Goal: Information Seeking & Learning: Learn about a topic

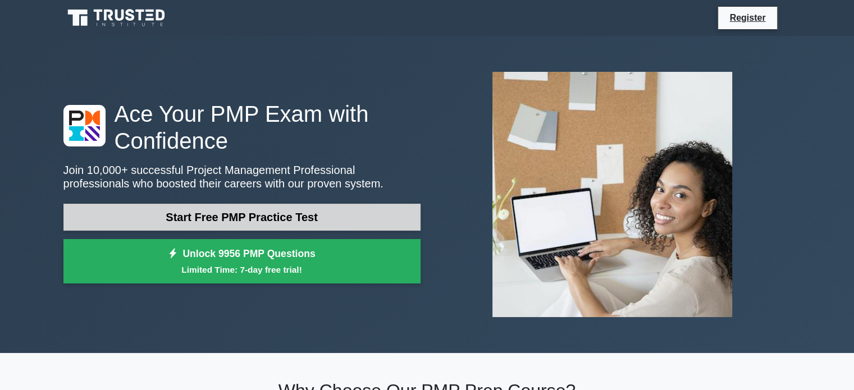
click at [196, 217] on link "Start Free PMP Practice Test" at bounding box center [241, 217] width 357 height 27
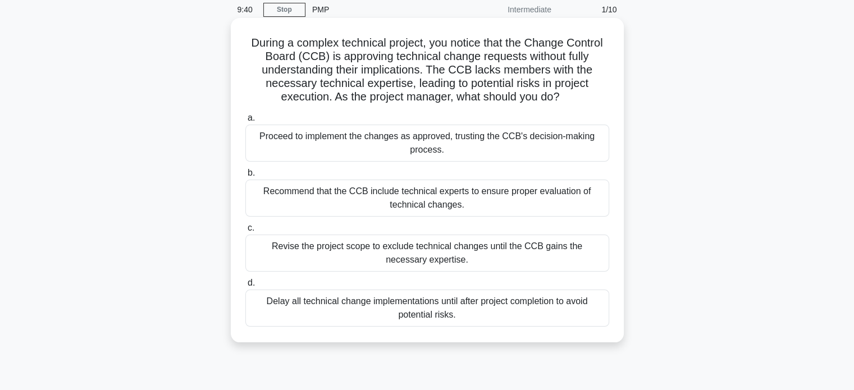
scroll to position [47, 0]
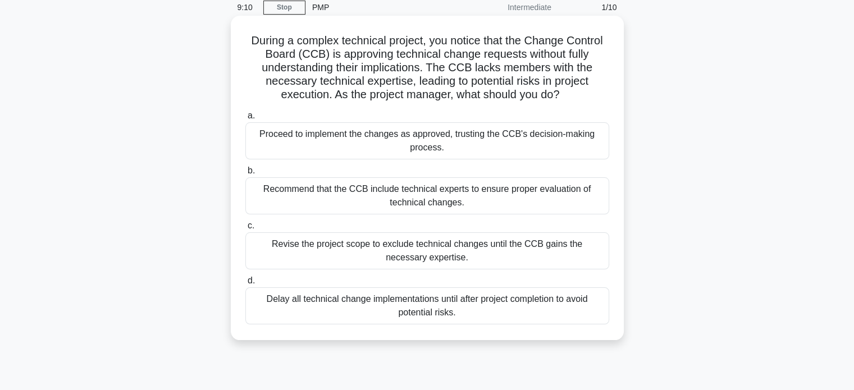
click at [369, 203] on div "Recommend that the CCB include technical experts to ensure proper evaluation of…" at bounding box center [427, 195] width 364 height 37
click at [245, 175] on input "b. Recommend that the CCB include technical experts to ensure proper evaluation…" at bounding box center [245, 170] width 0 height 7
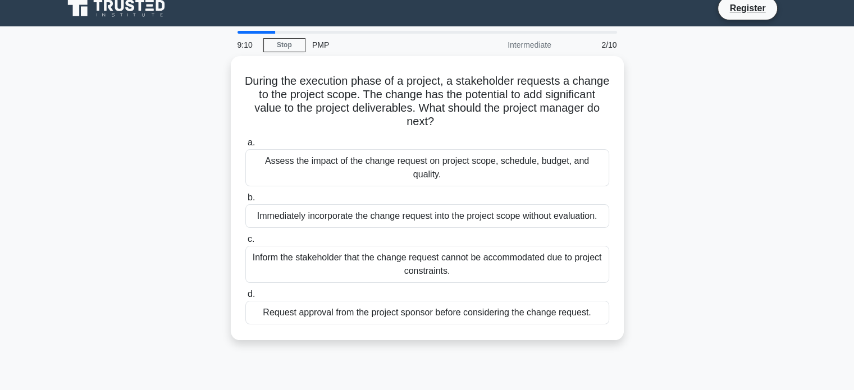
scroll to position [0, 0]
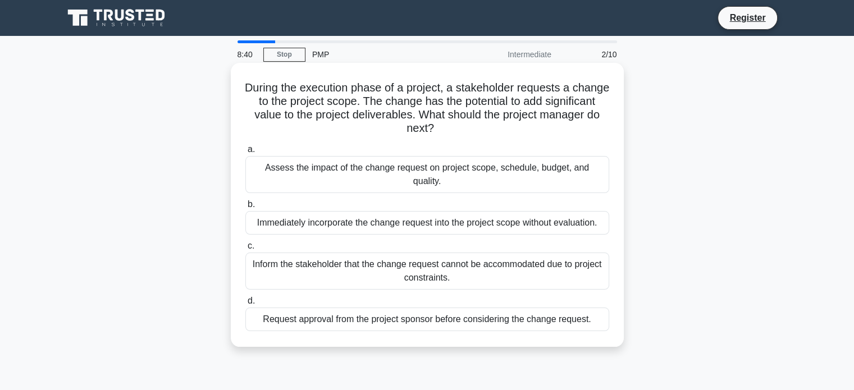
click at [341, 172] on div "Assess the impact of the change request on project scope, schedule, budget, and…" at bounding box center [427, 174] width 364 height 37
click at [245, 153] on input "a. Assess the impact of the change request on project scope, schedule, budget, …" at bounding box center [245, 149] width 0 height 7
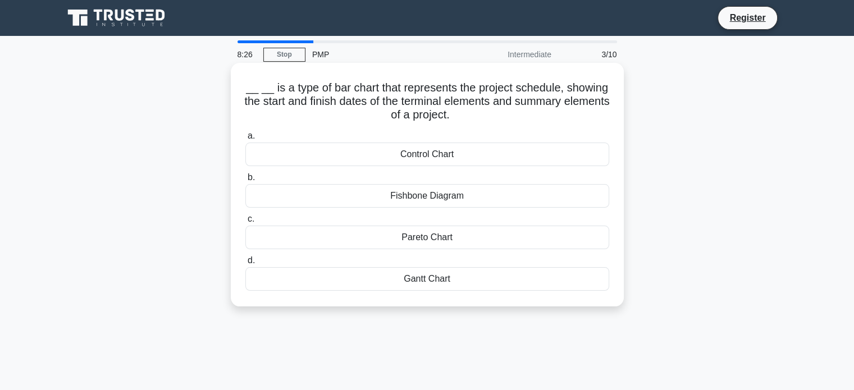
click at [395, 157] on div "Control Chart" at bounding box center [427, 155] width 364 height 24
click at [245, 140] on input "a. Control Chart" at bounding box center [245, 135] width 0 height 7
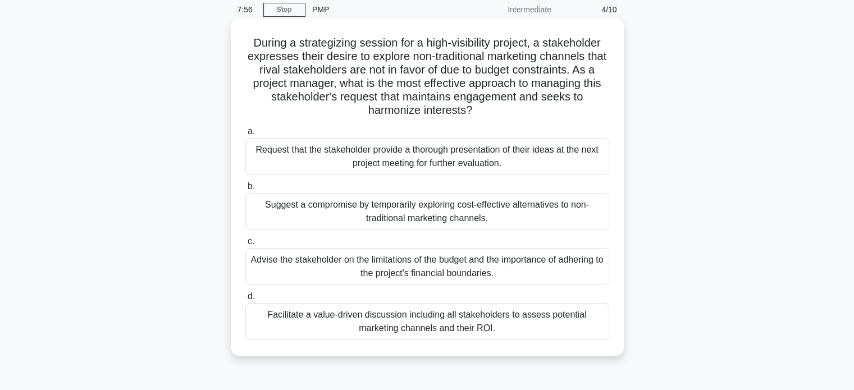
scroll to position [46, 0]
click at [405, 256] on div "Advise the stakeholder on the limitations of the budget and the importance of a…" at bounding box center [427, 265] width 364 height 37
click at [245, 244] on input "c. Advise the stakeholder on the limitations of the budget and the importance o…" at bounding box center [245, 240] width 0 height 7
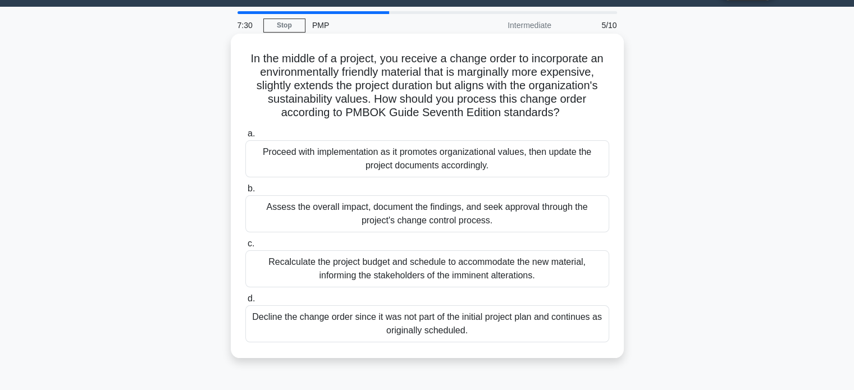
scroll to position [31, 0]
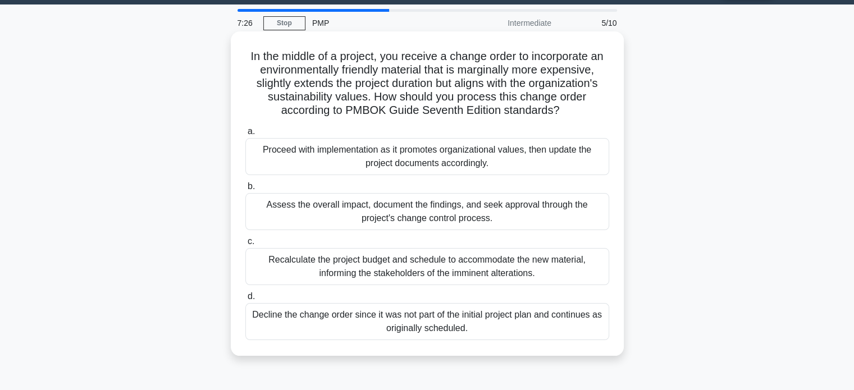
click at [360, 277] on div "Recalculate the project budget and schedule to accommodate the new material, in…" at bounding box center [427, 266] width 364 height 37
click at [245, 245] on input "c. Recalculate the project budget and schedule to accommodate the new material,…" at bounding box center [245, 241] width 0 height 7
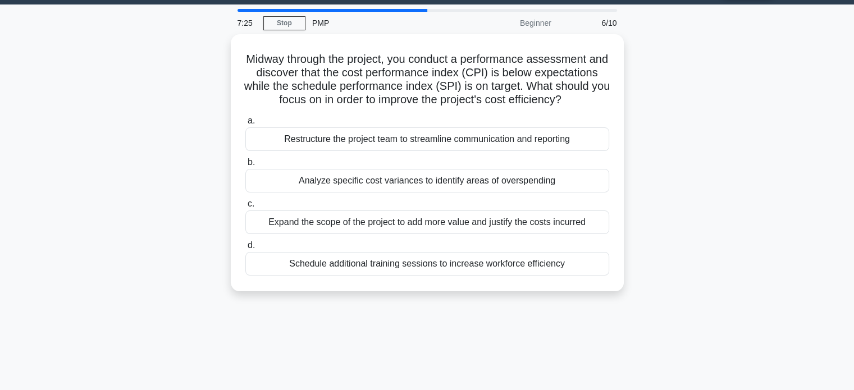
scroll to position [0, 0]
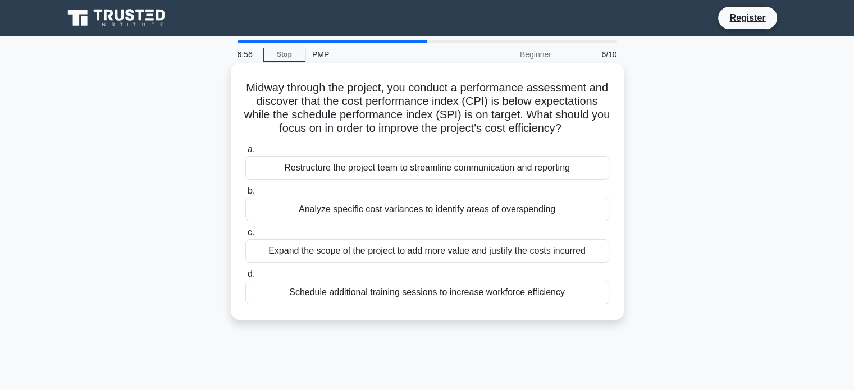
click at [387, 219] on div "Analyze specific cost variances to identify areas of overspending" at bounding box center [427, 210] width 364 height 24
click at [245, 195] on input "b. Analyze specific cost variances to identify areas of overspending" at bounding box center [245, 190] width 0 height 7
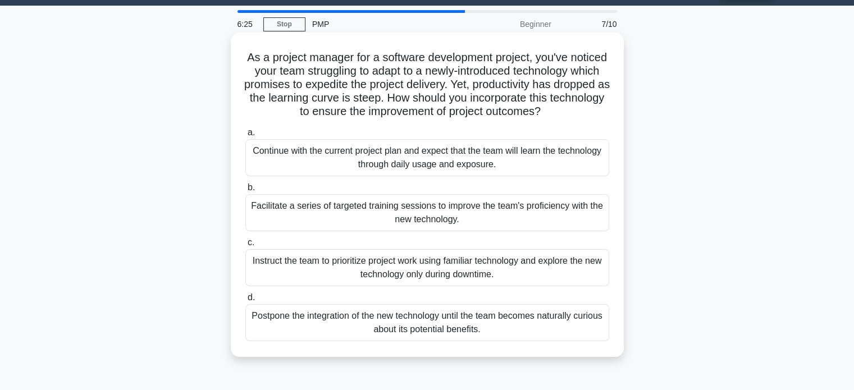
scroll to position [31, 0]
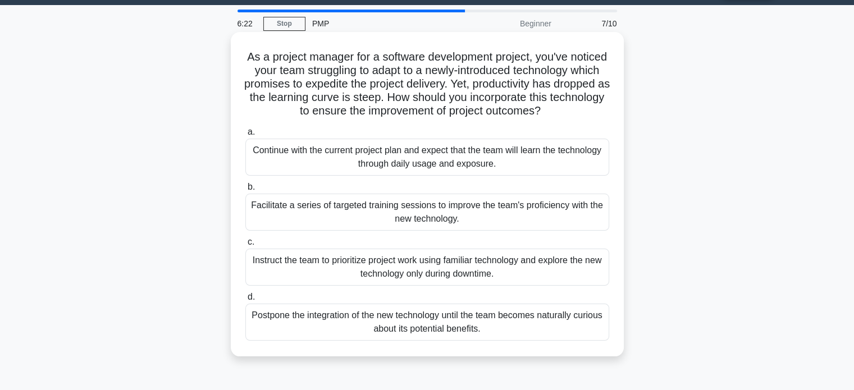
click at [377, 223] on div "Facilitate a series of targeted training sessions to improve the team's profici…" at bounding box center [427, 212] width 364 height 37
click at [245, 191] on input "b. Facilitate a series of targeted training sessions to improve the team's prof…" at bounding box center [245, 187] width 0 height 7
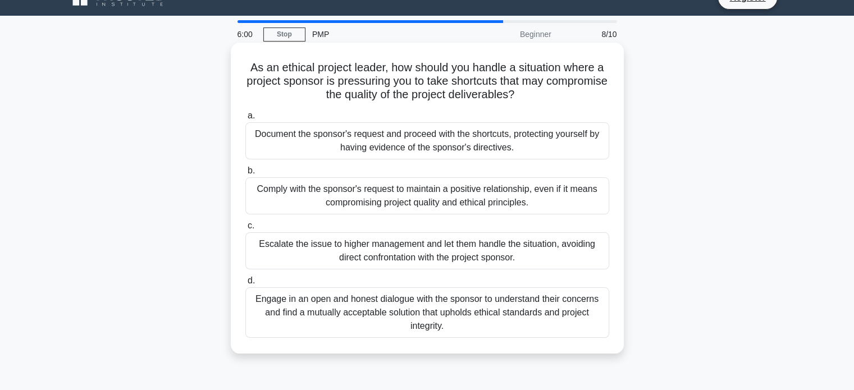
scroll to position [22, 0]
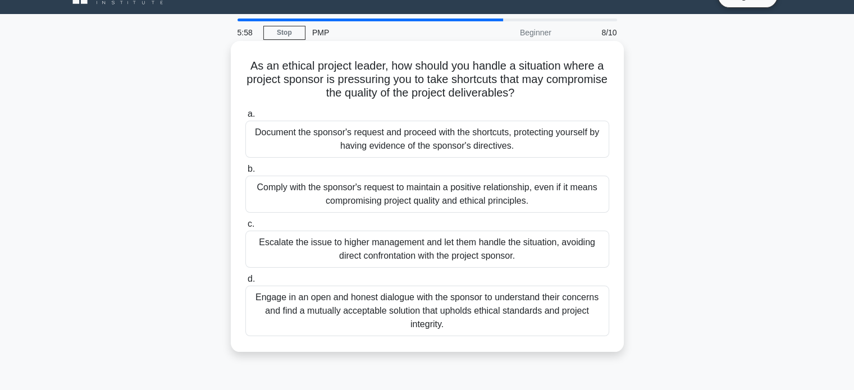
click at [387, 311] on div "Engage in an open and honest dialogue with the sponsor to understand their conc…" at bounding box center [427, 311] width 364 height 51
click at [245, 283] on input "d. Engage in an open and honest dialogue with the sponsor to understand their c…" at bounding box center [245, 279] width 0 height 7
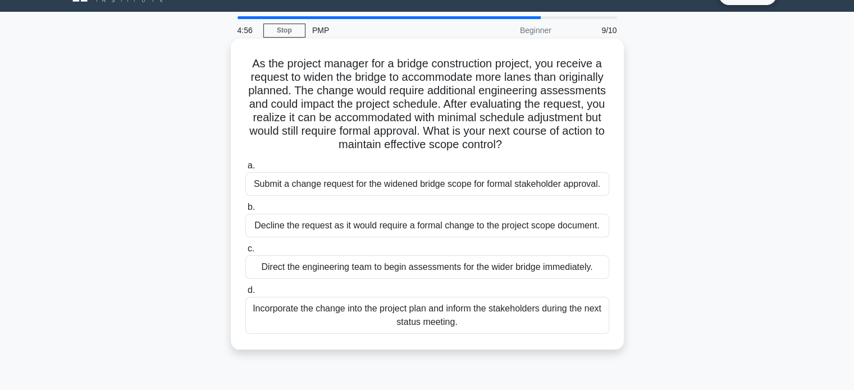
scroll to position [24, 0]
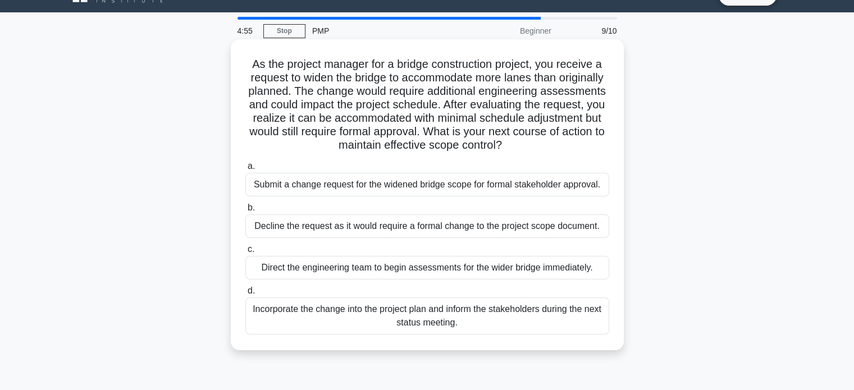
click at [337, 191] on div "Submit a change request for the widened bridge scope for formal stakeholder app…" at bounding box center [427, 185] width 364 height 24
click at [245, 170] on input "a. Submit a change request for the widened bridge scope for formal stakeholder …" at bounding box center [245, 166] width 0 height 7
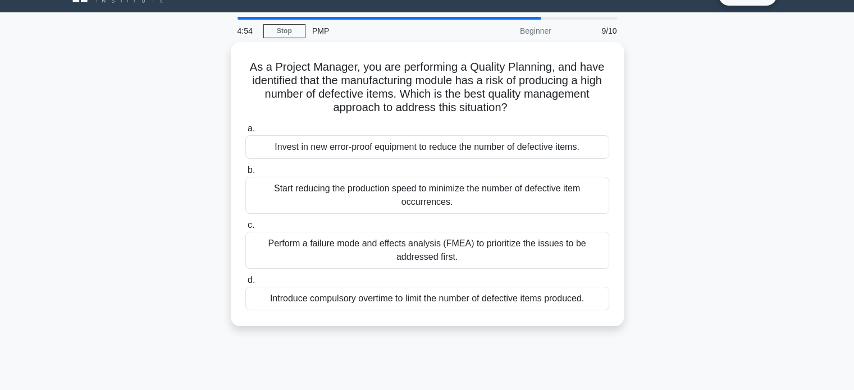
scroll to position [0, 0]
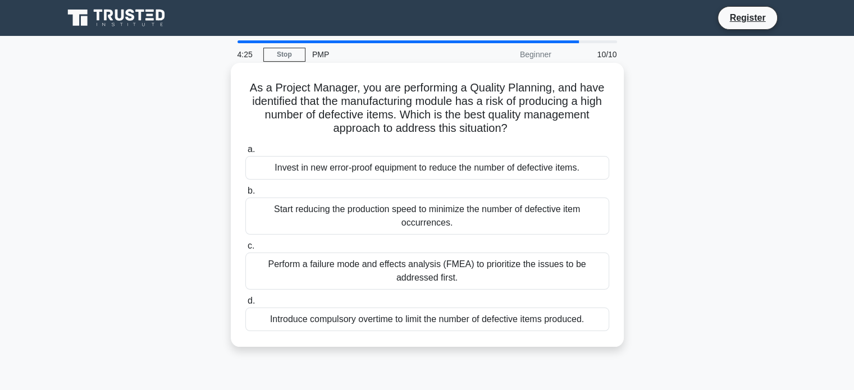
click at [346, 277] on div "Perform a failure mode and effects analysis (FMEA) to prioritize the issues to …" at bounding box center [427, 271] width 364 height 37
click at [245, 250] on input "c. Perform a failure mode and effects analysis (FMEA) to prioritize the issues …" at bounding box center [245, 245] width 0 height 7
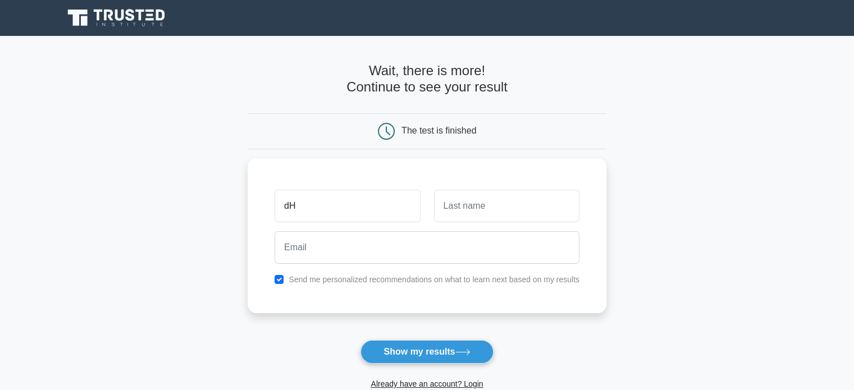
type input "d"
type input "Dhananjay"
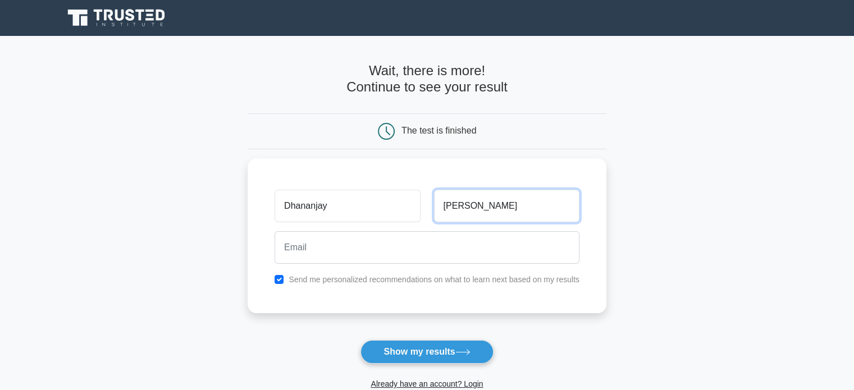
type input "Ankushrao"
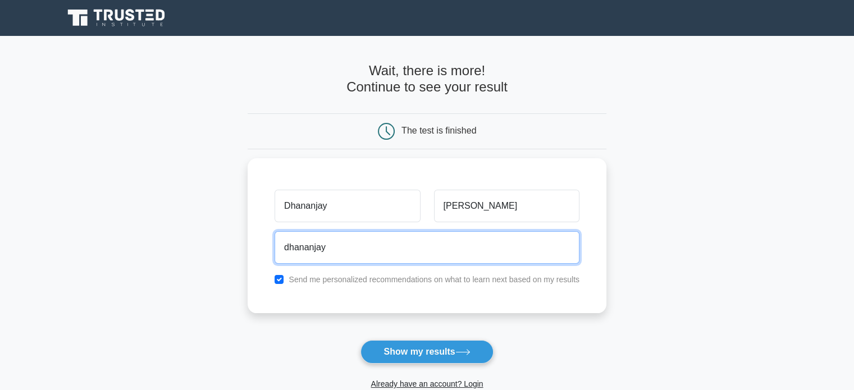
type input "dhananjay.ankushrao@gmail.com"
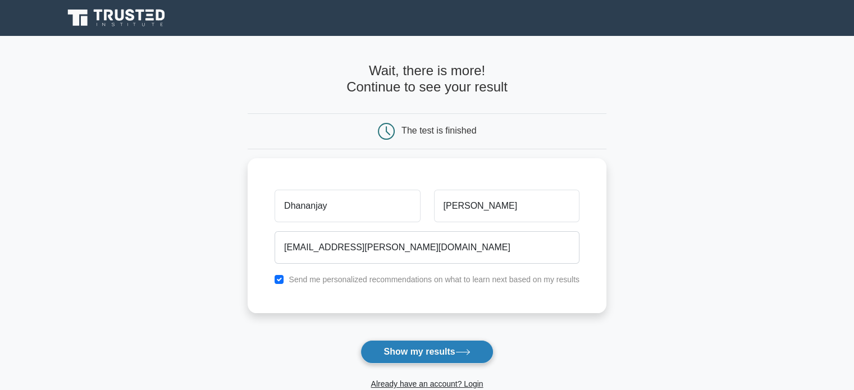
click at [412, 351] on button "Show my results" at bounding box center [426, 352] width 132 height 24
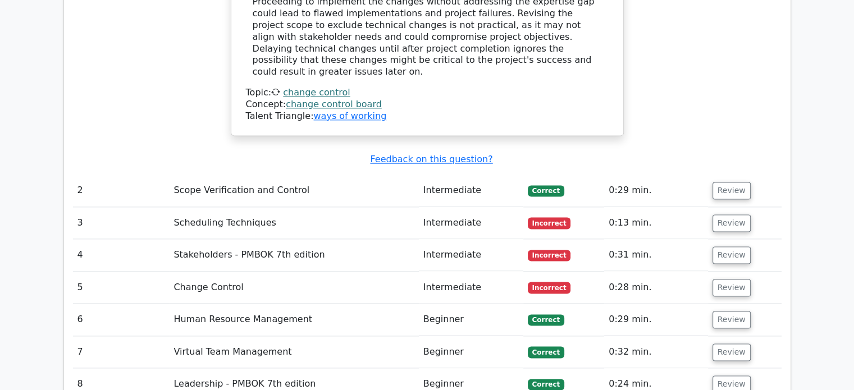
scroll to position [1491, 0]
click at [719, 214] on button "Review" at bounding box center [731, 222] width 38 height 17
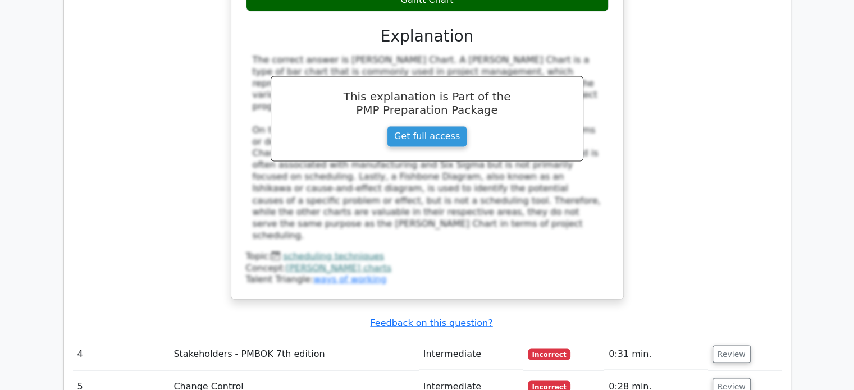
scroll to position [1932, 0]
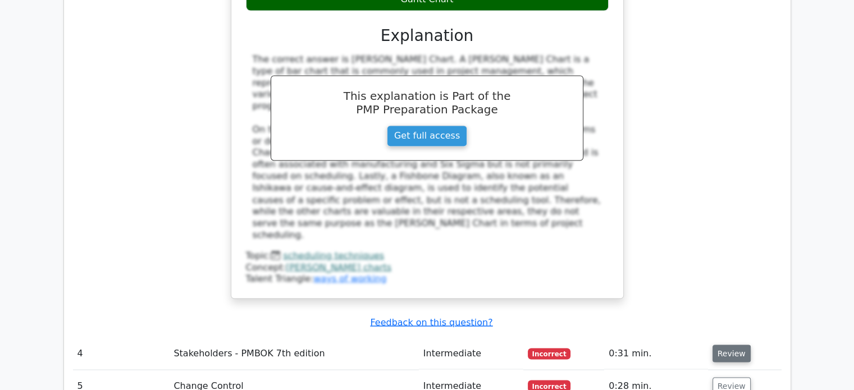
click at [722, 345] on button "Review" at bounding box center [731, 353] width 38 height 17
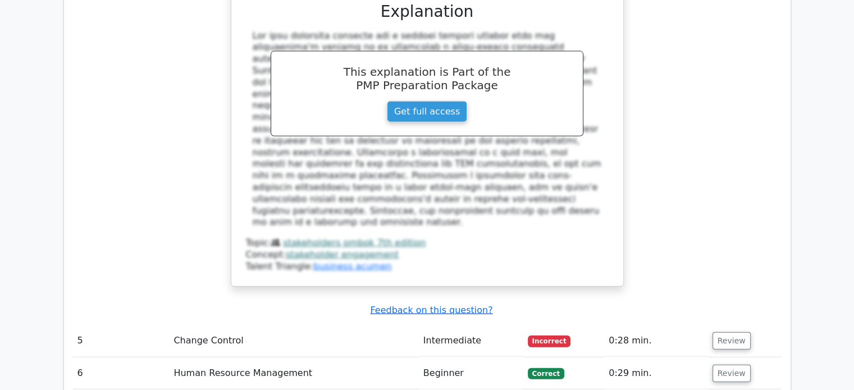
scroll to position [2616, 0]
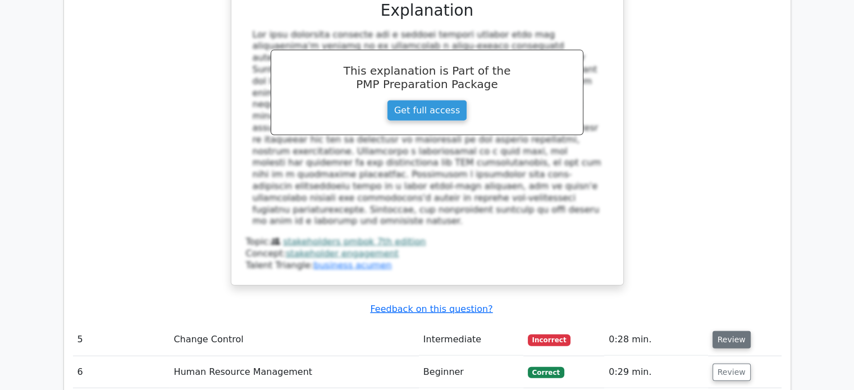
click at [716, 331] on button "Review" at bounding box center [731, 339] width 38 height 17
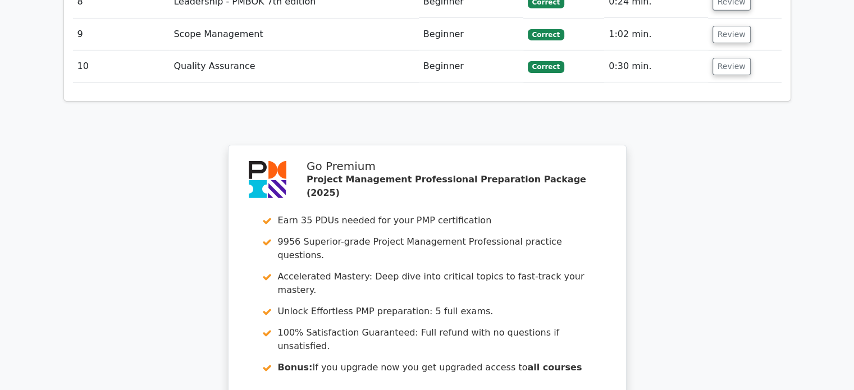
scroll to position [3715, 0]
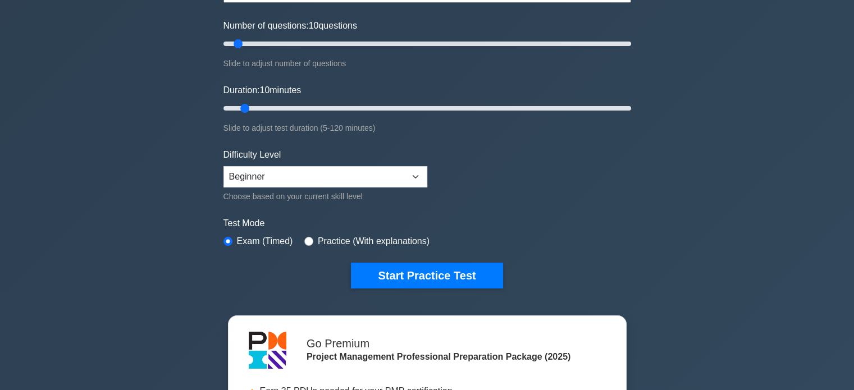
scroll to position [135, 0]
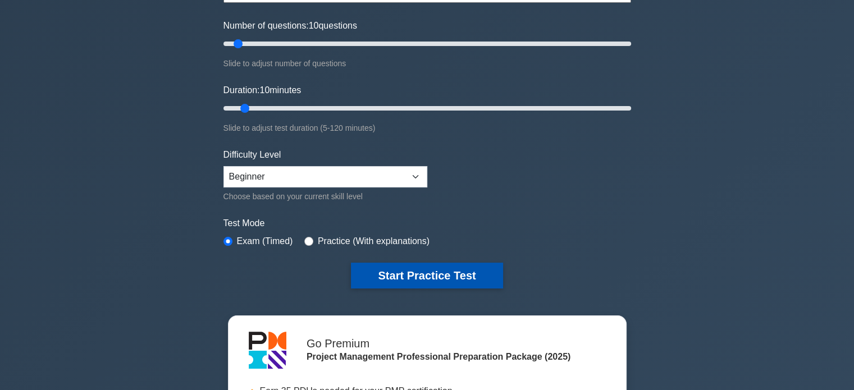
click at [432, 272] on button "Start Practice Test" at bounding box center [427, 276] width 152 height 26
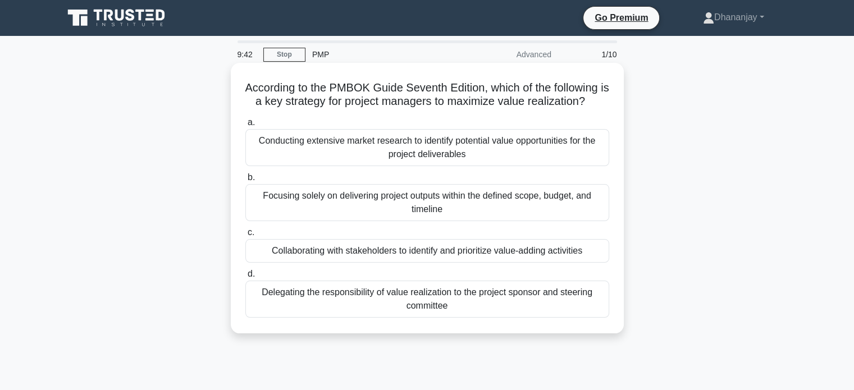
click at [424, 149] on div "Conducting extensive market research to identify potential value opportunities …" at bounding box center [427, 147] width 364 height 37
click at [245, 126] on input "a. Conducting extensive market research to identify potential value opportuniti…" at bounding box center [245, 122] width 0 height 7
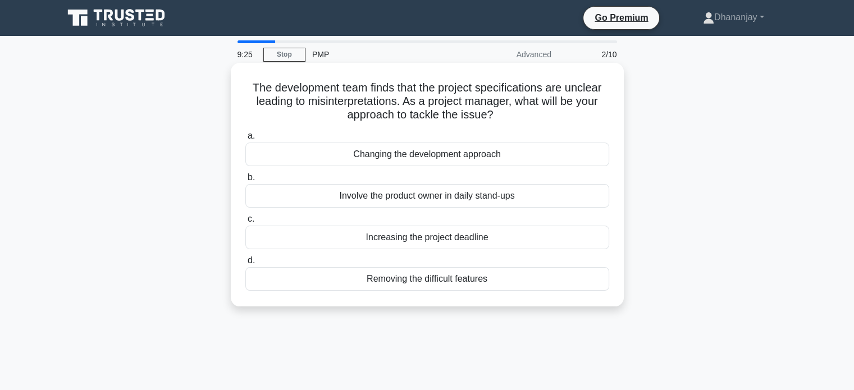
click at [419, 195] on div "Involve the product owner in daily stand-ups" at bounding box center [427, 196] width 364 height 24
click at [245, 181] on input "b. Involve the product owner in daily stand-ups" at bounding box center [245, 177] width 0 height 7
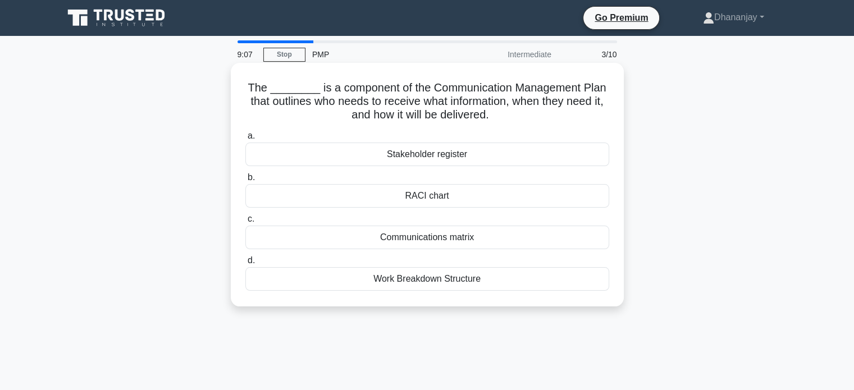
click at [444, 244] on div "Communications matrix" at bounding box center [427, 238] width 364 height 24
click at [245, 223] on input "c. Communications matrix" at bounding box center [245, 219] width 0 height 7
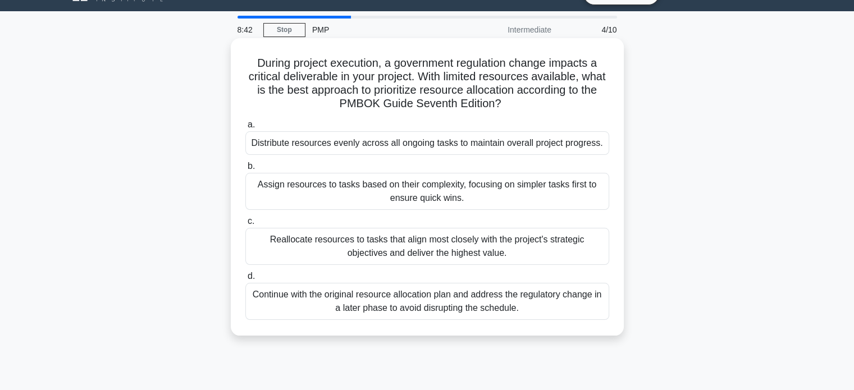
scroll to position [27, 0]
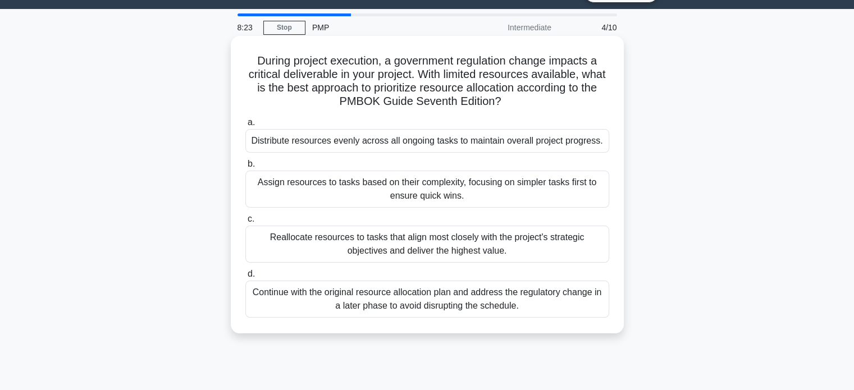
click at [385, 188] on div "Assign resources to tasks based on their complexity, focusing on simpler tasks …" at bounding box center [427, 189] width 364 height 37
click at [245, 168] on input "b. Assign resources to tasks based on their complexity, focusing on simpler tas…" at bounding box center [245, 164] width 0 height 7
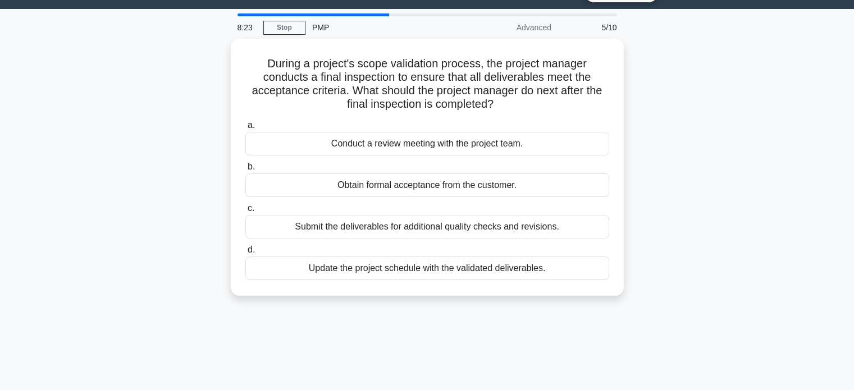
scroll to position [0, 0]
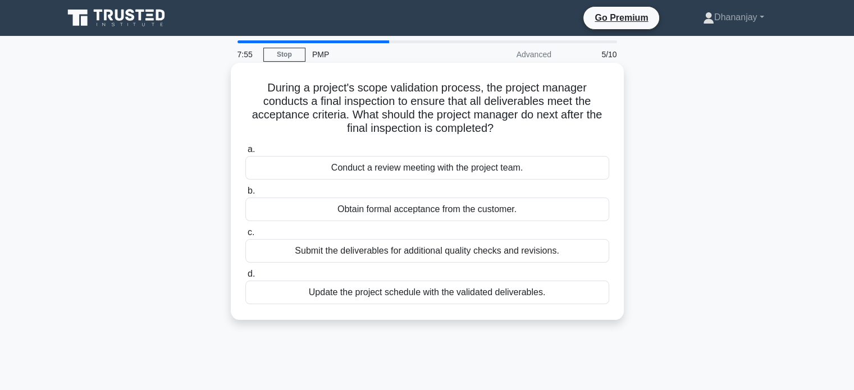
click at [406, 170] on div "Conduct a review meeting with the project team." at bounding box center [427, 168] width 364 height 24
click at [245, 153] on input "a. Conduct a review meeting with the project team." at bounding box center [245, 149] width 0 height 7
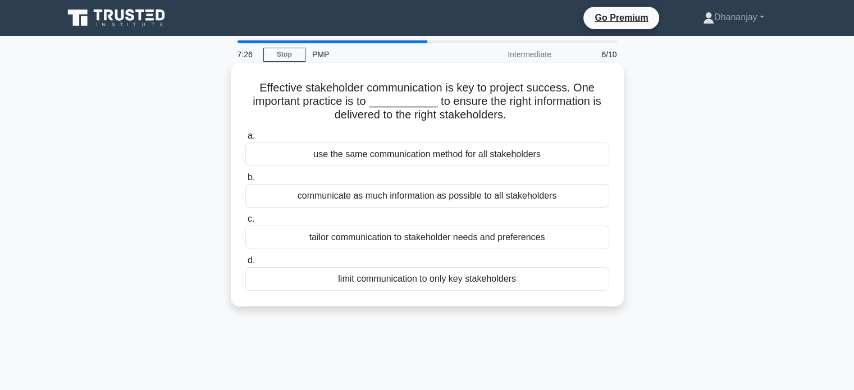
click at [402, 195] on div "communicate as much information as possible to all stakeholders" at bounding box center [427, 196] width 364 height 24
click at [245, 181] on input "b. communicate as much information as possible to all stakeholders" at bounding box center [245, 177] width 0 height 7
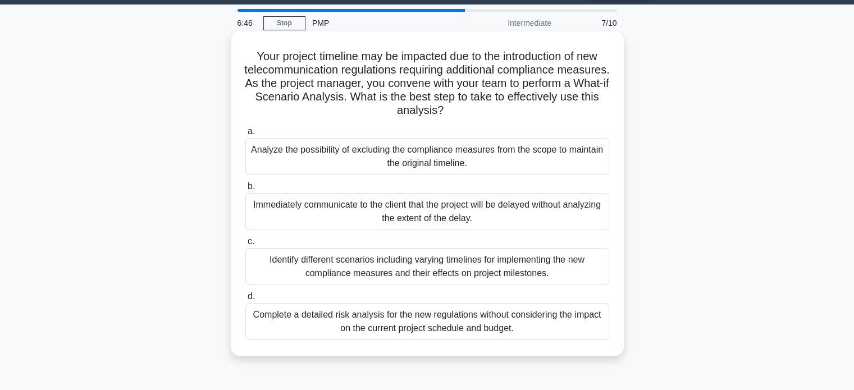
scroll to position [31, 0]
click at [379, 267] on div "Identify different scenarios including varying timelines for implementing the n…" at bounding box center [427, 266] width 364 height 37
click at [245, 245] on input "c. Identify different scenarios including varying timelines for implementing th…" at bounding box center [245, 241] width 0 height 7
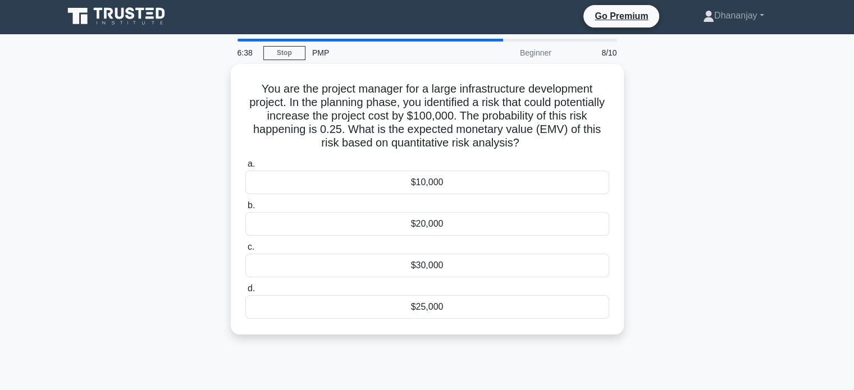
scroll to position [0, 0]
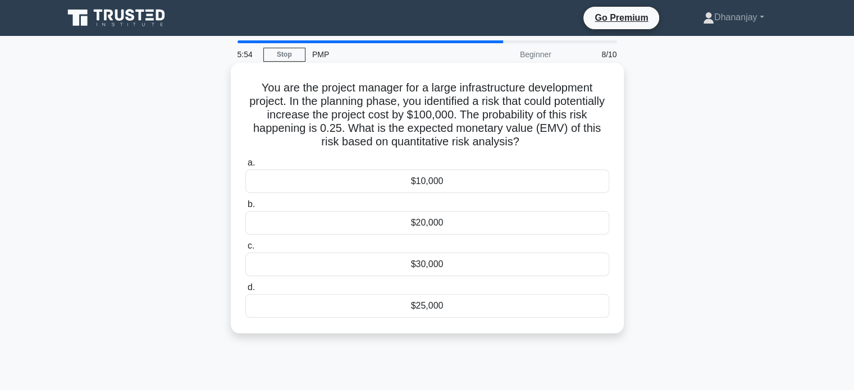
click at [412, 306] on div "$25,000" at bounding box center [427, 306] width 364 height 24
click at [245, 291] on input "d. $25,000" at bounding box center [245, 287] width 0 height 7
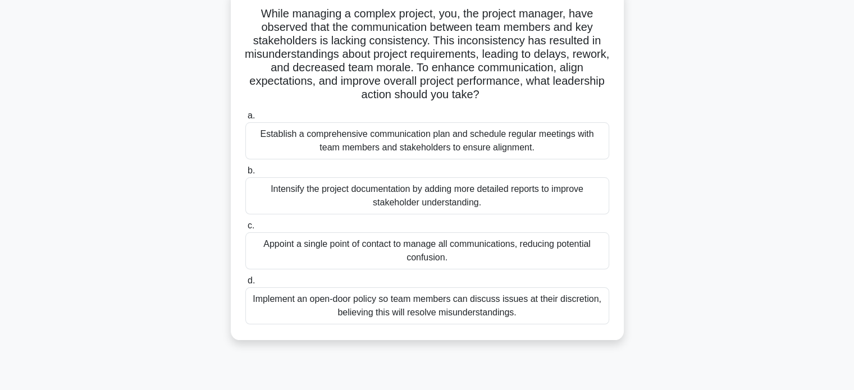
scroll to position [76, 0]
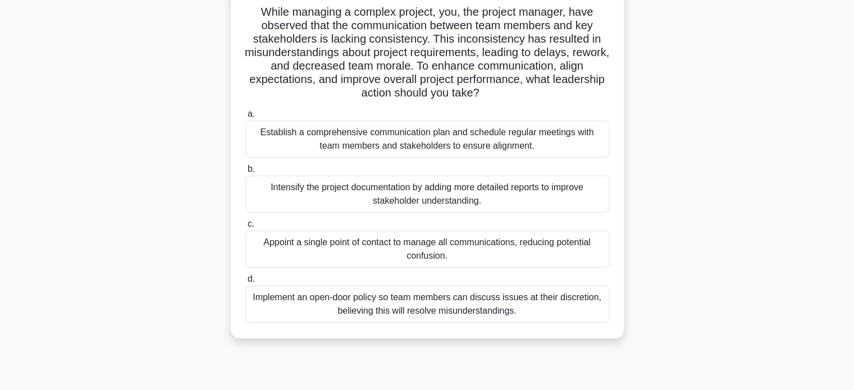
click at [402, 149] on div "Establish a comprehensive communication plan and schedule regular meetings with…" at bounding box center [427, 139] width 364 height 37
click at [245, 118] on input "a. Establish a comprehensive communication plan and schedule regular meetings w…" at bounding box center [245, 114] width 0 height 7
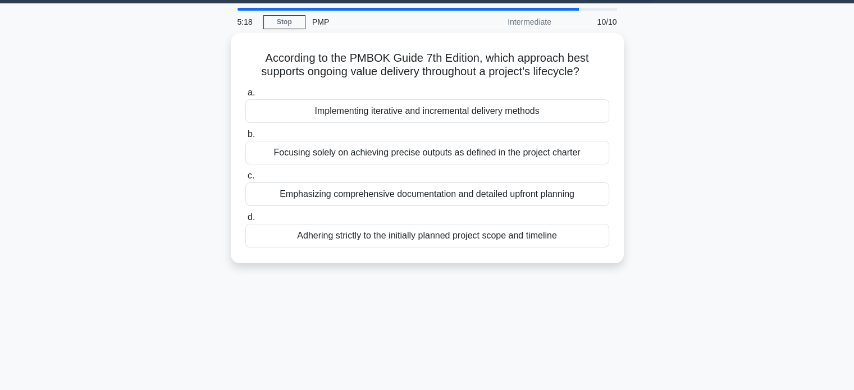
scroll to position [0, 0]
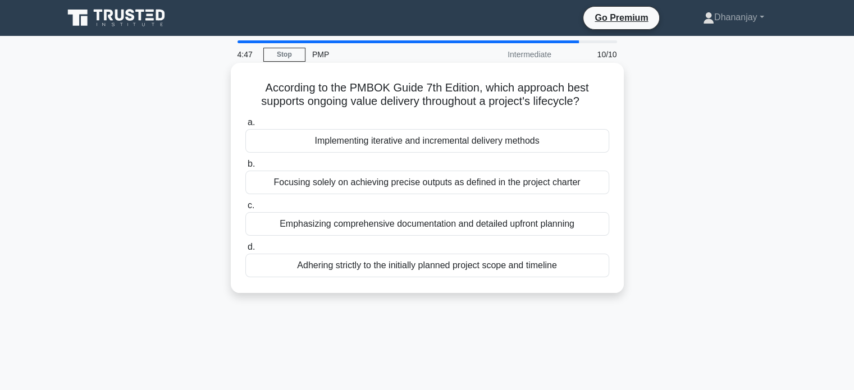
click at [395, 230] on div "Emphasizing comprehensive documentation and detailed upfront planning" at bounding box center [427, 224] width 364 height 24
click at [245, 209] on input "c. Emphasizing comprehensive documentation and detailed upfront planning" at bounding box center [245, 205] width 0 height 7
